Goal: Use online tool/utility: Utilize a website feature to perform a specific function

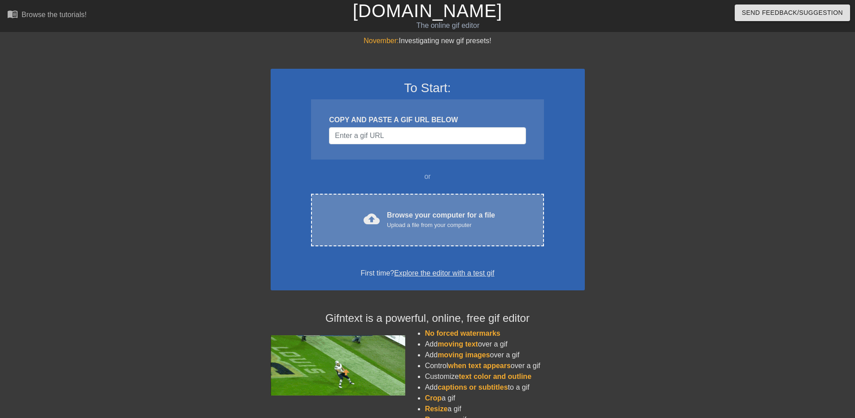
click at [388, 216] on div "Browse your computer for a file Upload a file from your computer" at bounding box center [441, 220] width 108 height 20
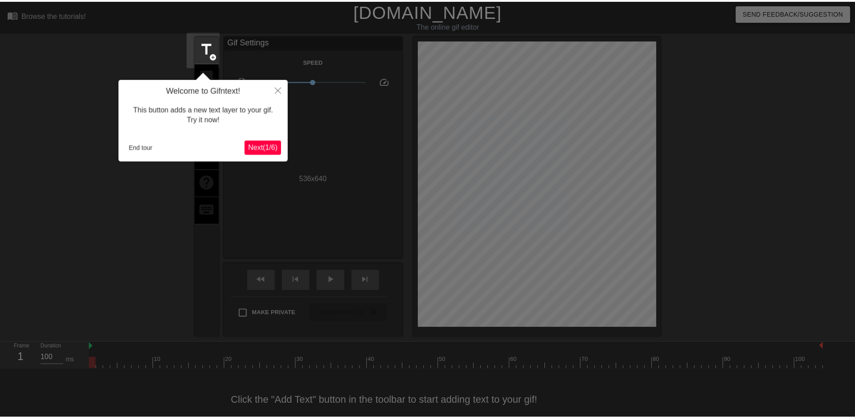
scroll to position [14, 0]
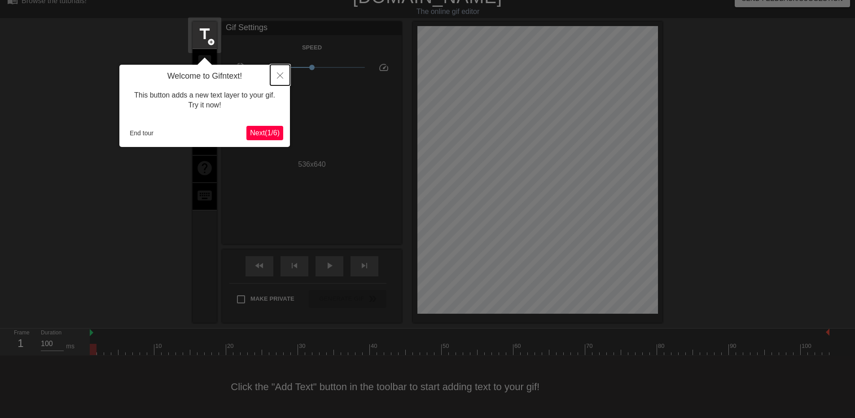
click at [279, 76] on icon "Close" at bounding box center [280, 75] width 6 height 6
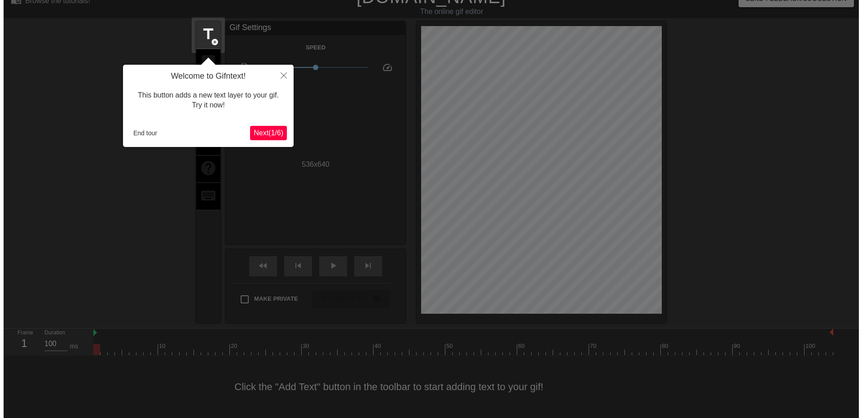
scroll to position [0, 0]
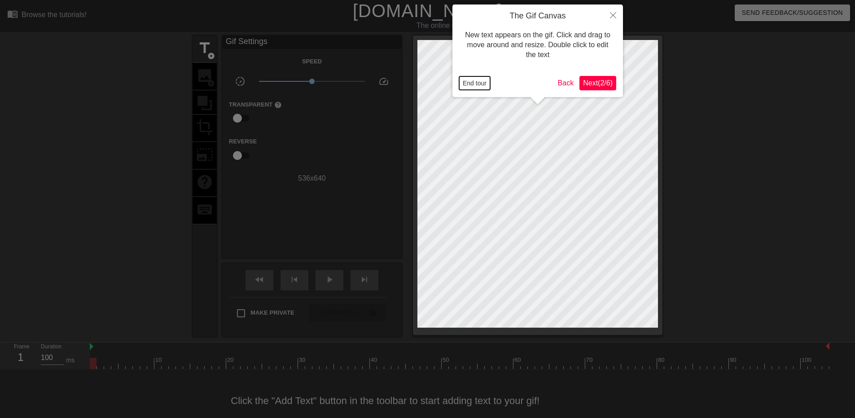
click at [482, 80] on button "End tour" at bounding box center [474, 82] width 31 height 13
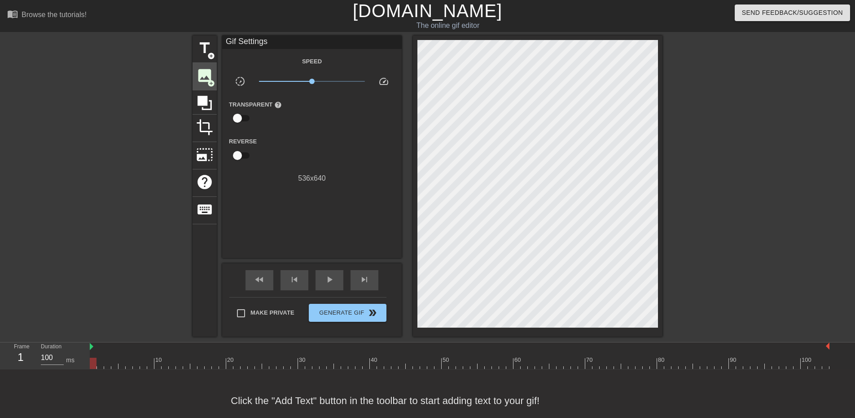
click at [210, 70] on span "image" at bounding box center [204, 75] width 17 height 17
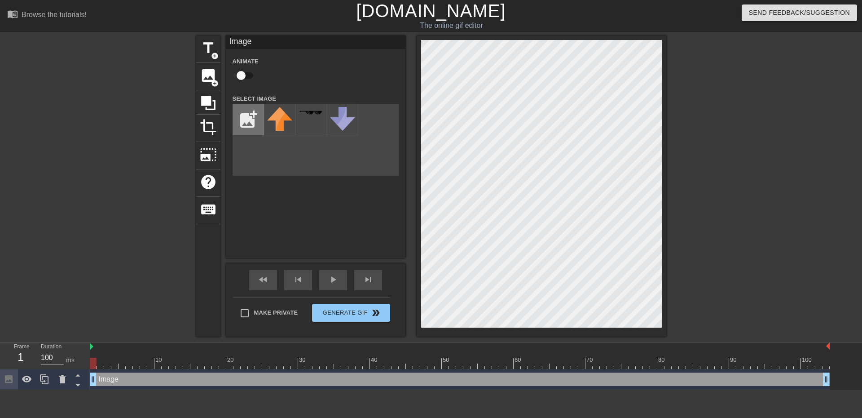
click at [244, 120] on input "file" at bounding box center [248, 119] width 31 height 31
type input "C:\fakepath\LORDPLEASE.png"
click at [277, 133] on img at bounding box center [279, 124] width 25 height 34
click at [855, 0] on html "menu_book Browse the tutorials! [DOMAIN_NAME] The online gif editor Send Feedba…" at bounding box center [431, 194] width 862 height 389
click at [443, 0] on html "menu_book Browse the tutorials! [DOMAIN_NAME] The online gif editor Send Feedba…" at bounding box center [431, 194] width 862 height 389
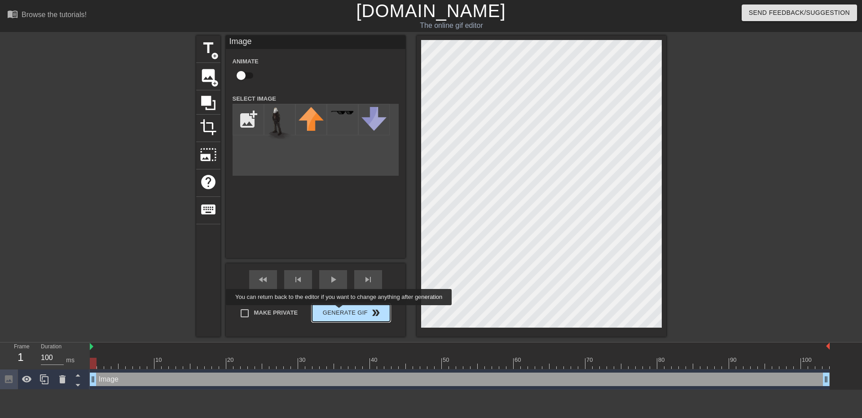
click at [340, 311] on span "Generate Gif double_arrow" at bounding box center [351, 312] width 70 height 11
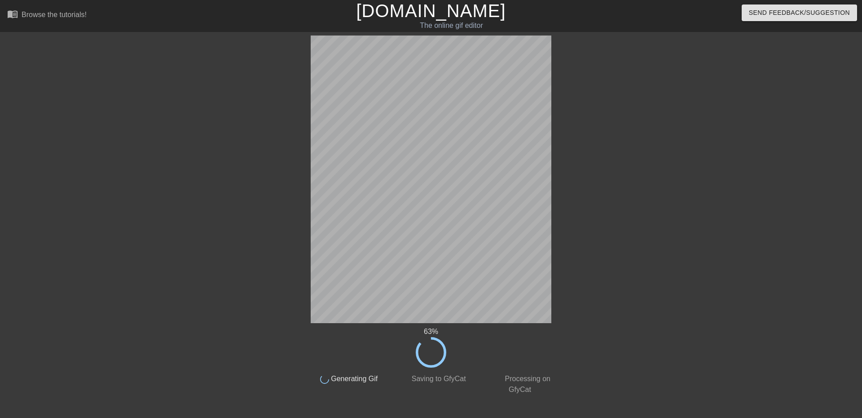
click at [642, 122] on div at bounding box center [635, 169] width 135 height 269
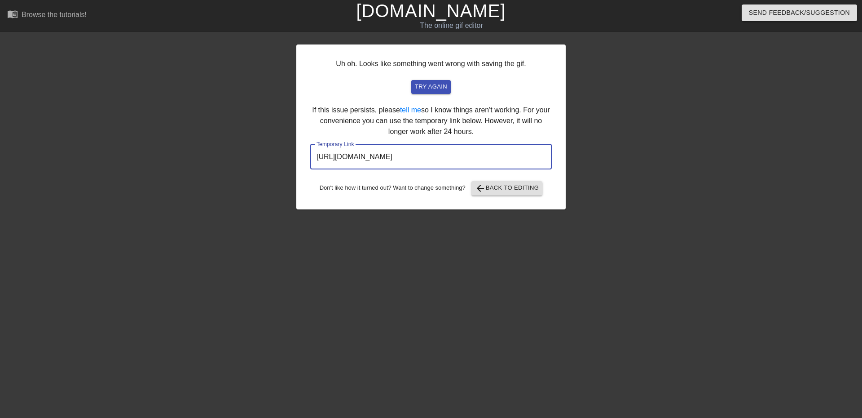
click at [466, 145] on input "[URL][DOMAIN_NAME]" at bounding box center [431, 156] width 242 height 25
